Goal: Task Accomplishment & Management: Use online tool/utility

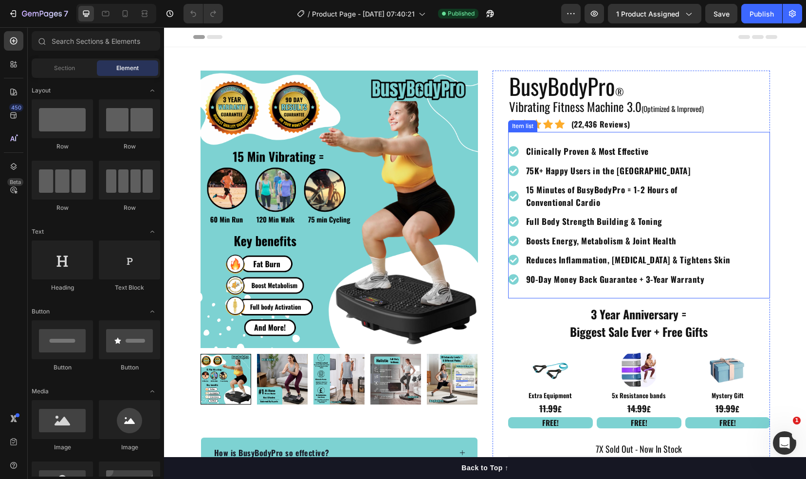
click at [653, 277] on p "90-Day Money Back Guarantee + 3-Year Warranty" at bounding box center [628, 279] width 204 height 13
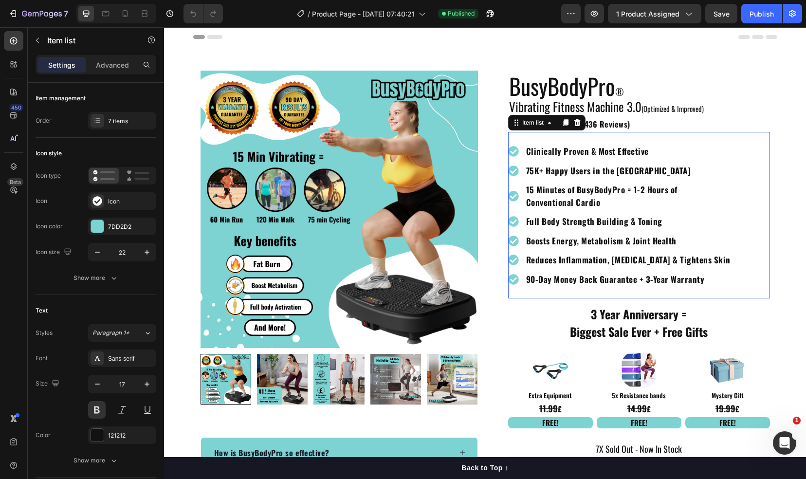
click at [653, 277] on p "90-Day Money Back Guarantee + 3-Year Warranty" at bounding box center [628, 279] width 204 height 13
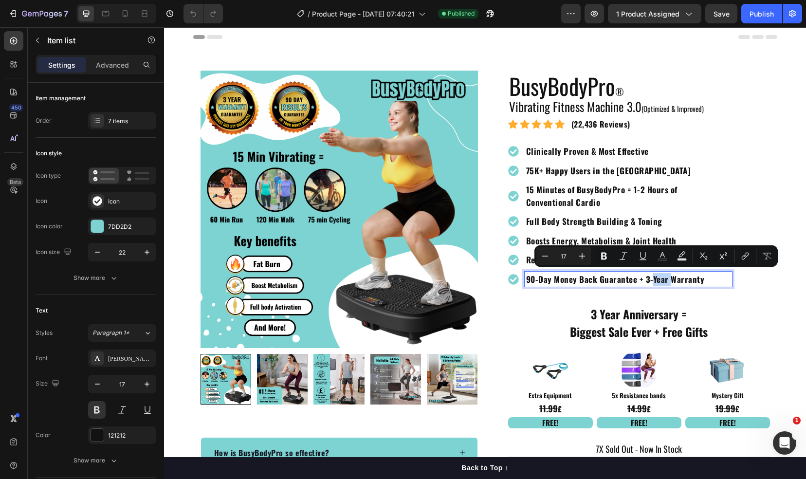
click at [661, 278] on p "90-Day Money Back Guarantee + 3-Year Warranty" at bounding box center [628, 279] width 204 height 13
drag, startPoint x: 661, startPoint y: 278, endPoint x: 641, endPoint y: 276, distance: 20.5
click at [641, 276] on p "90-Day Money Back Guarantee + 3-Year Warranty" at bounding box center [628, 279] width 204 height 13
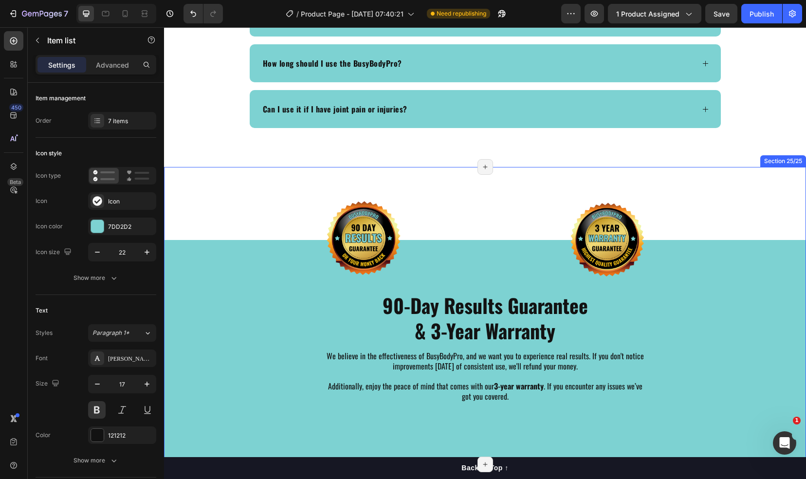
scroll to position [4517, 0]
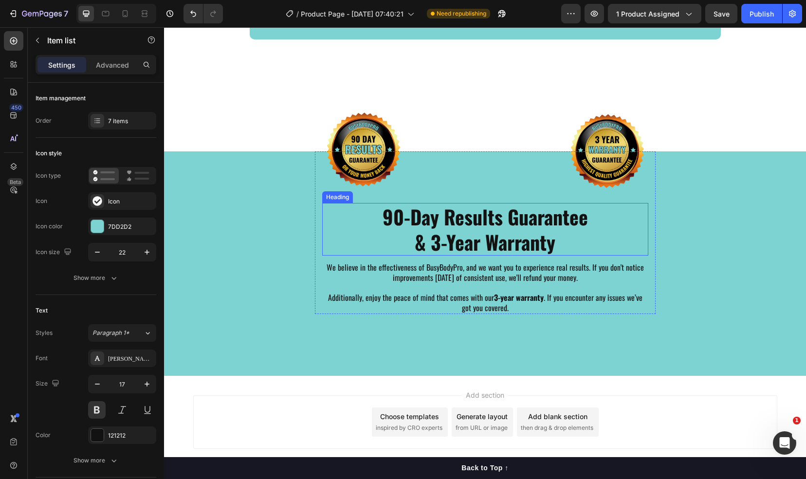
click at [435, 242] on h2 "90-Day Results Guarantee & 3-Year Warranty" at bounding box center [485, 229] width 326 height 53
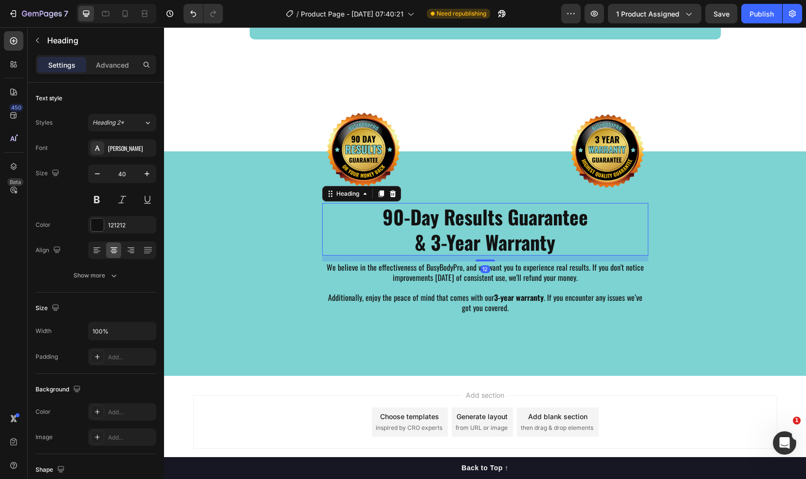
click at [441, 243] on h2 "90-Day Results Guarantee & 3-Year Warranty" at bounding box center [485, 229] width 326 height 53
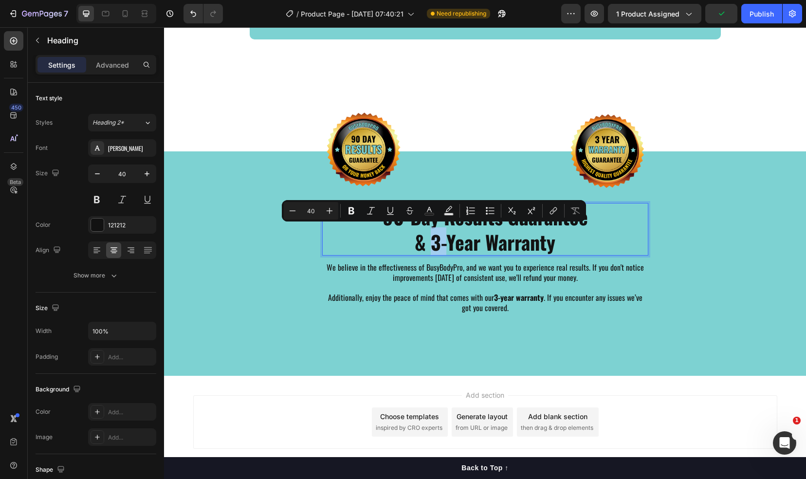
drag, startPoint x: 443, startPoint y: 244, endPoint x: 426, endPoint y: 243, distance: 16.6
click at [426, 243] on p "90-Day Results Guarantee & 3-Year Warranty" at bounding box center [485, 229] width 324 height 51
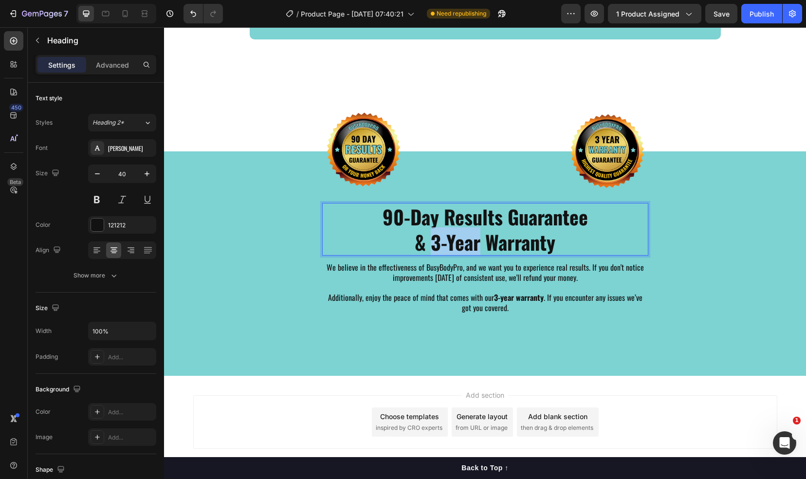
drag, startPoint x: 473, startPoint y: 243, endPoint x: 430, endPoint y: 241, distance: 42.4
click at [430, 241] on p "90-Day Results Guarantee & 3-Year Warranty" at bounding box center [485, 229] width 324 height 51
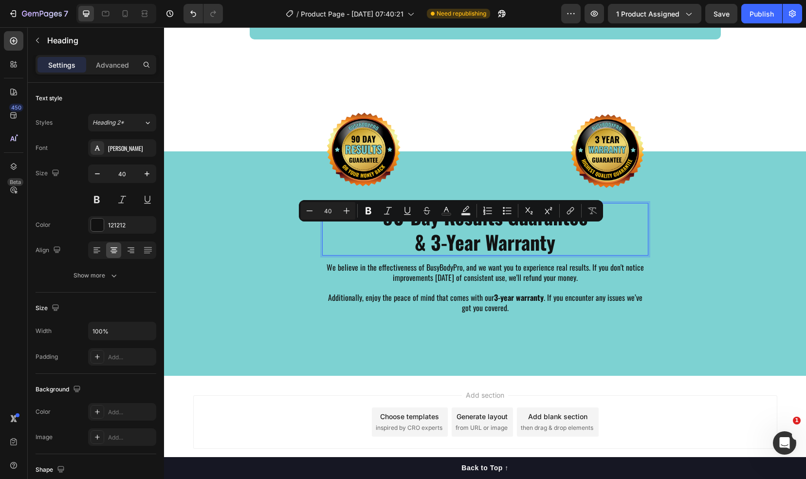
scroll to position [0, 0]
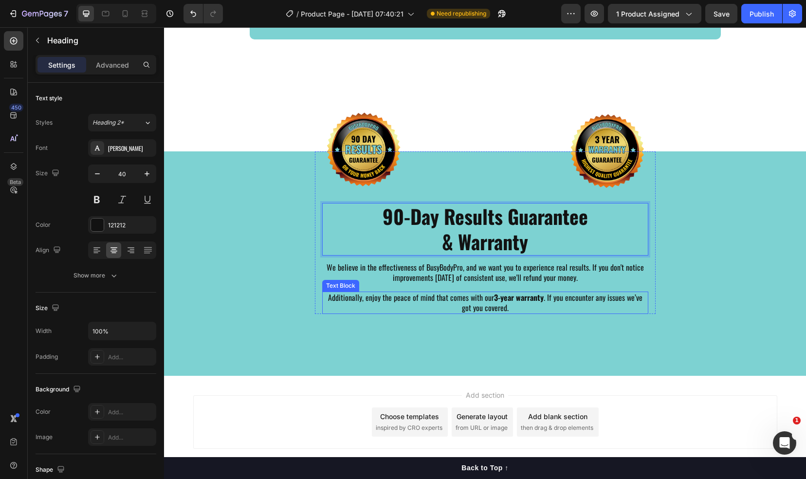
click at [450, 300] on p "Additionally, enjoy the peace of mind that comes with our 3-year warranty . If …" at bounding box center [485, 302] width 324 height 20
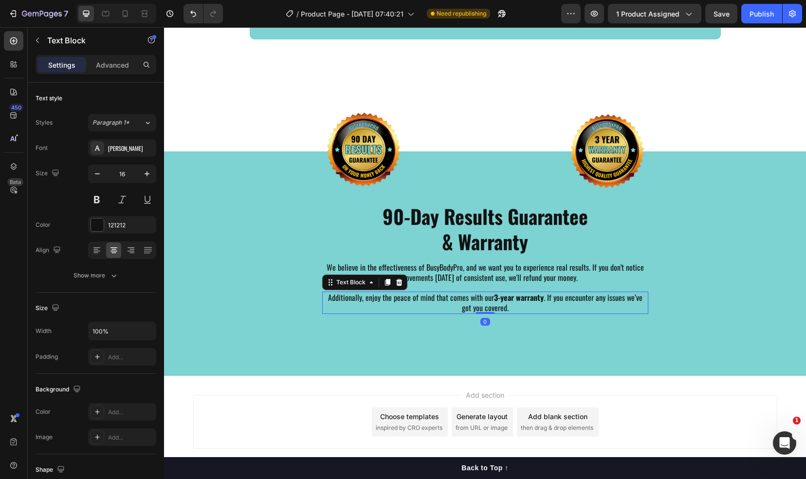
click at [474, 300] on p "Additionally, enjoy the peace of mind that comes with our 3-year warranty . If …" at bounding box center [485, 302] width 324 height 20
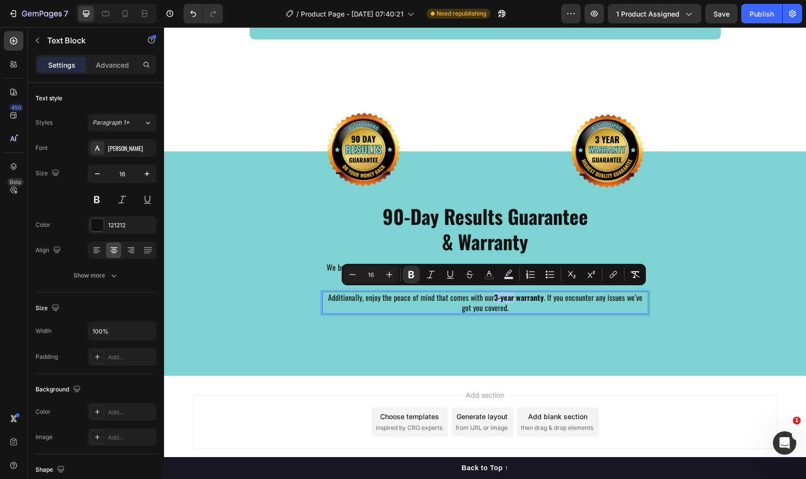
drag, startPoint x: 484, startPoint y: 296, endPoint x: 504, endPoint y: 297, distance: 20.0
click at [504, 297] on strong "3-year warranty" at bounding box center [519, 298] width 50 height 12
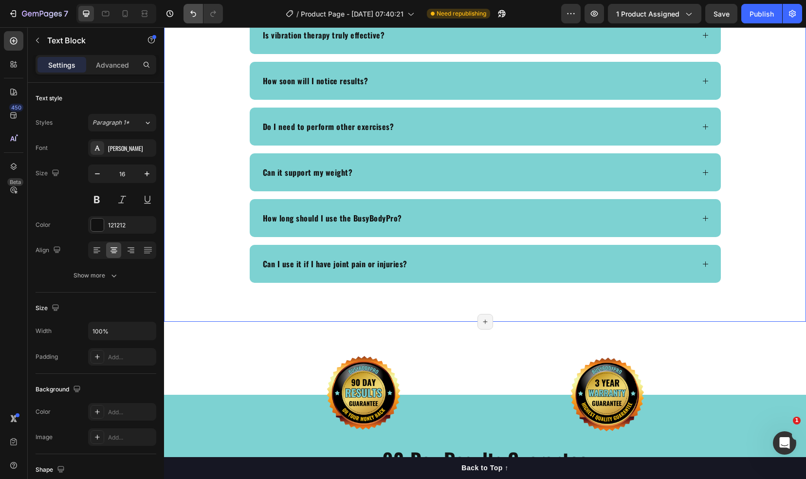
scroll to position [4371, 0]
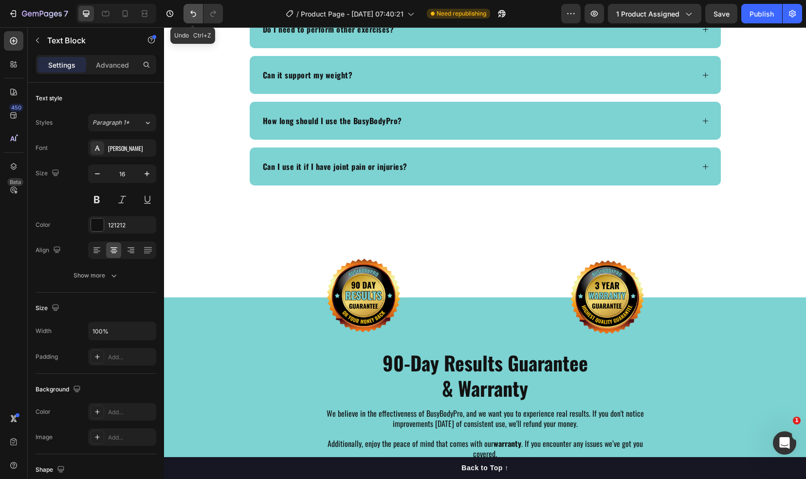
click at [195, 13] on icon "Undo/Redo" at bounding box center [193, 14] width 6 height 6
click at [18, 11] on div "7" at bounding box center [38, 14] width 60 height 12
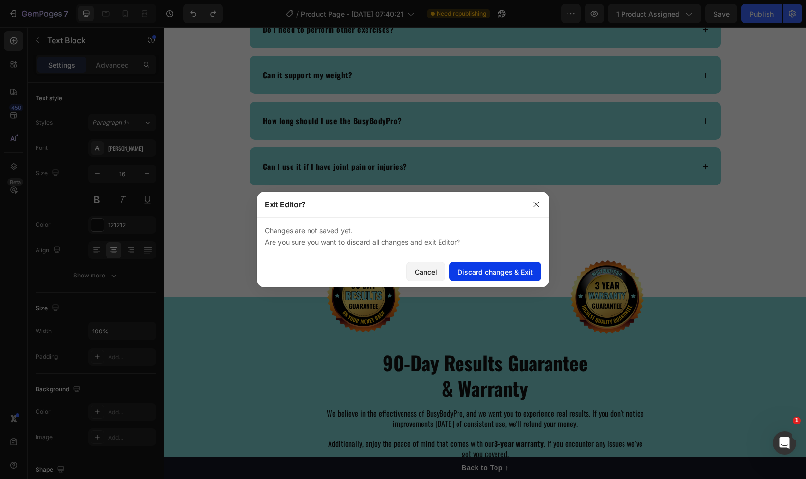
click at [481, 275] on div "Discard changes & Exit" at bounding box center [494, 272] width 75 height 10
